Goal: Task Accomplishment & Management: Complete application form

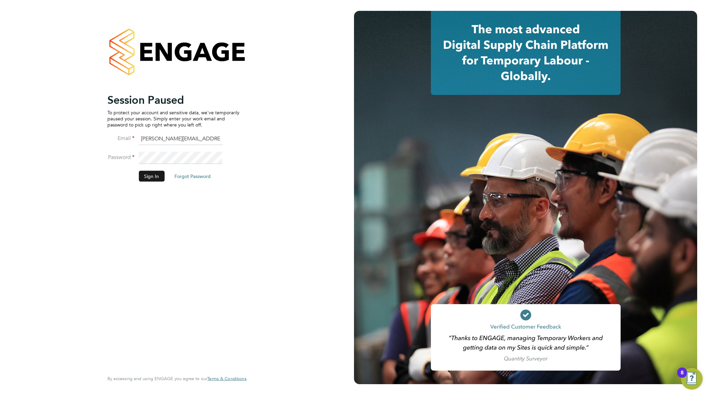
click at [152, 174] on button "Sign In" at bounding box center [152, 175] width 26 height 11
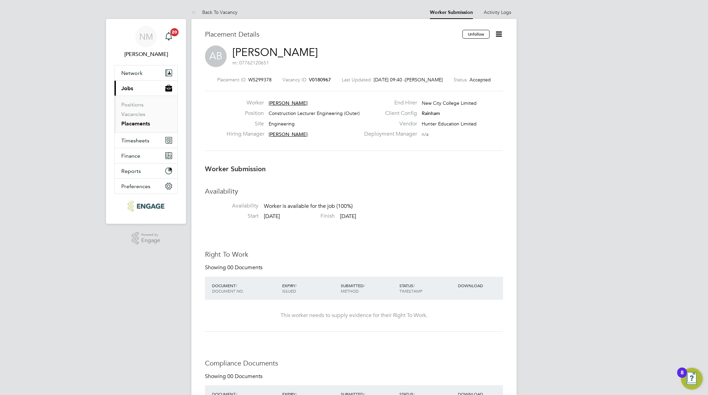
click at [472, 202] on li "Availability Availability Worker is available for the job (100%)" at bounding box center [354, 200] width 298 height 26
click at [210, 11] on link "Back To Vacancy" at bounding box center [214, 12] width 46 height 6
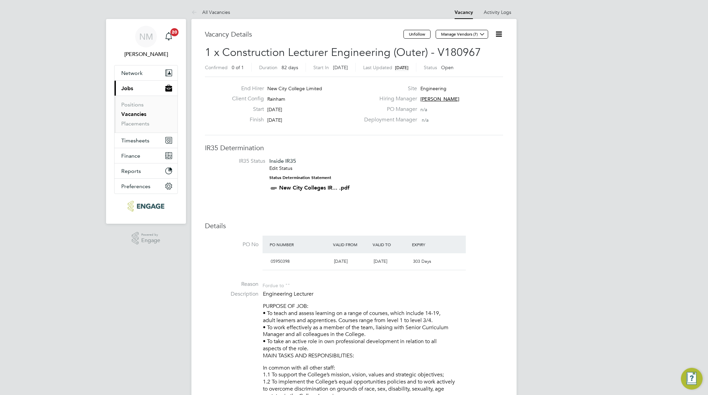
scroll to position [11, 64]
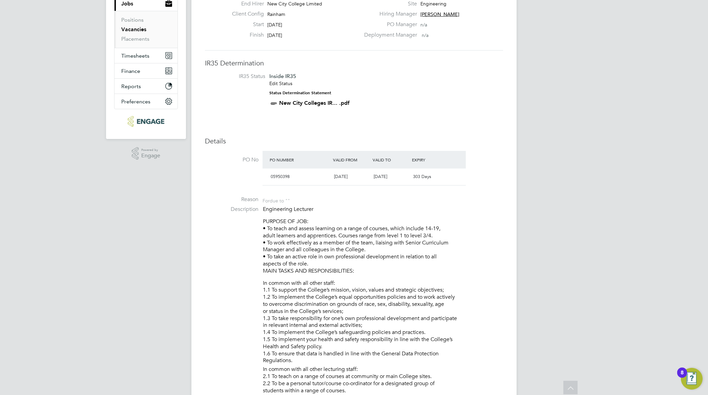
scroll to position [0, 0]
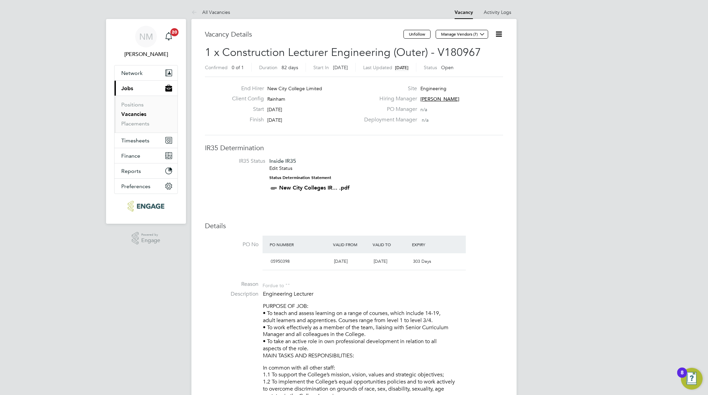
click at [136, 113] on link "Vacancies" at bounding box center [133, 114] width 25 height 6
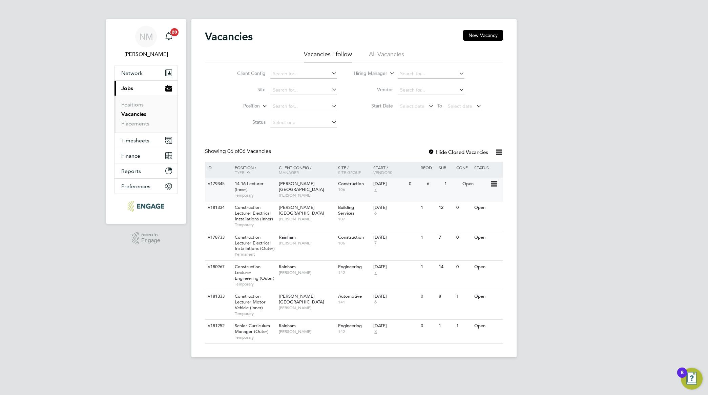
click at [250, 193] on span "Temporary" at bounding box center [255, 194] width 41 height 5
